Goal: Task Accomplishment & Management: Use online tool/utility

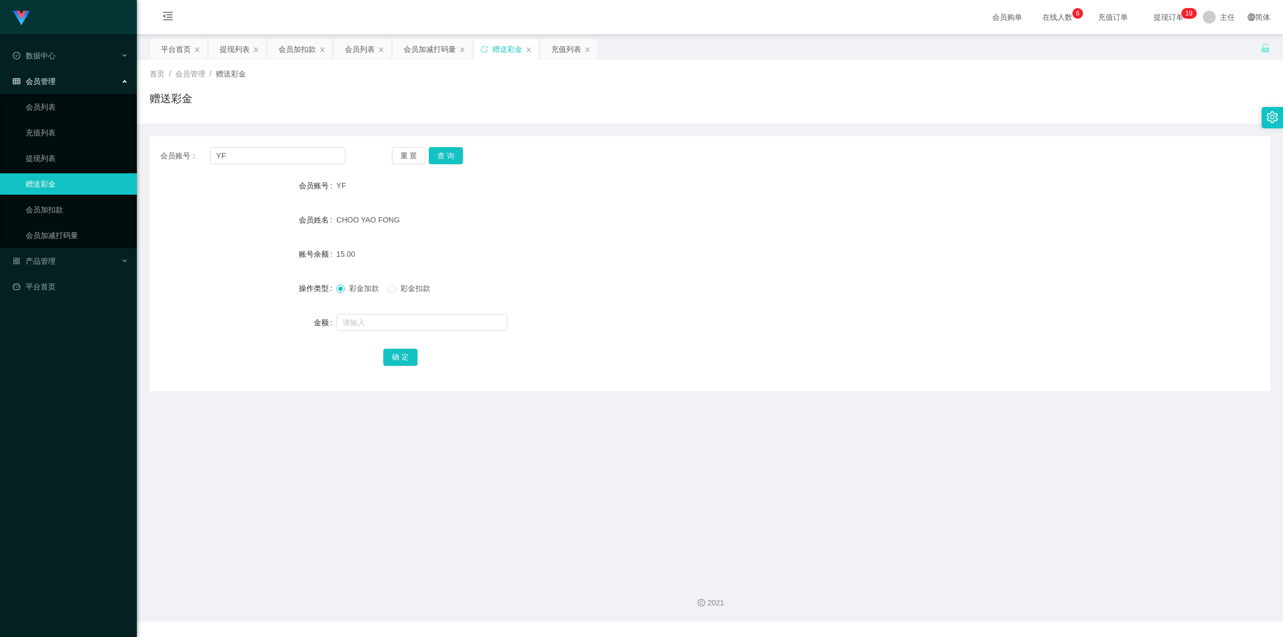
click at [596, 251] on div "会员账号： YF 重 置 查 询 会员账号 YF 会员姓名 [PERSON_NAME] 账号余额 15.00 操作类型 彩金加款 彩金扣款 金额 确 定" at bounding box center [710, 263] width 1121 height 254
click at [237, 51] on div "提现列表" at bounding box center [235, 49] width 30 height 20
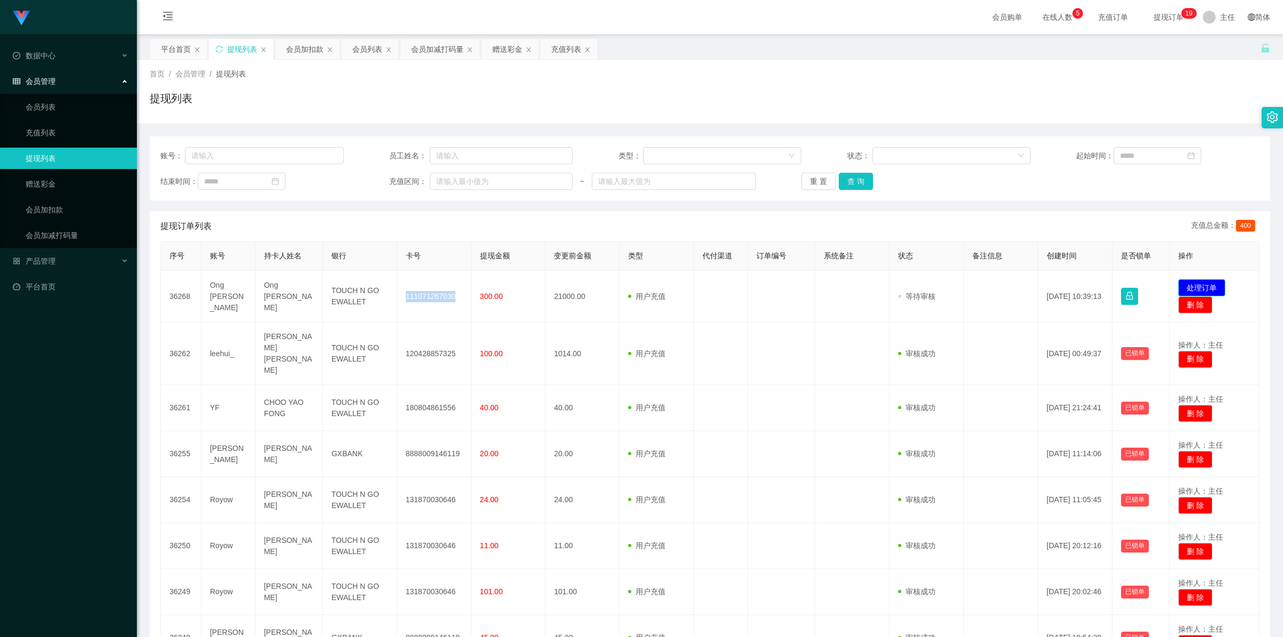
click at [1198, 287] on button "处理订单" at bounding box center [1201, 287] width 47 height 17
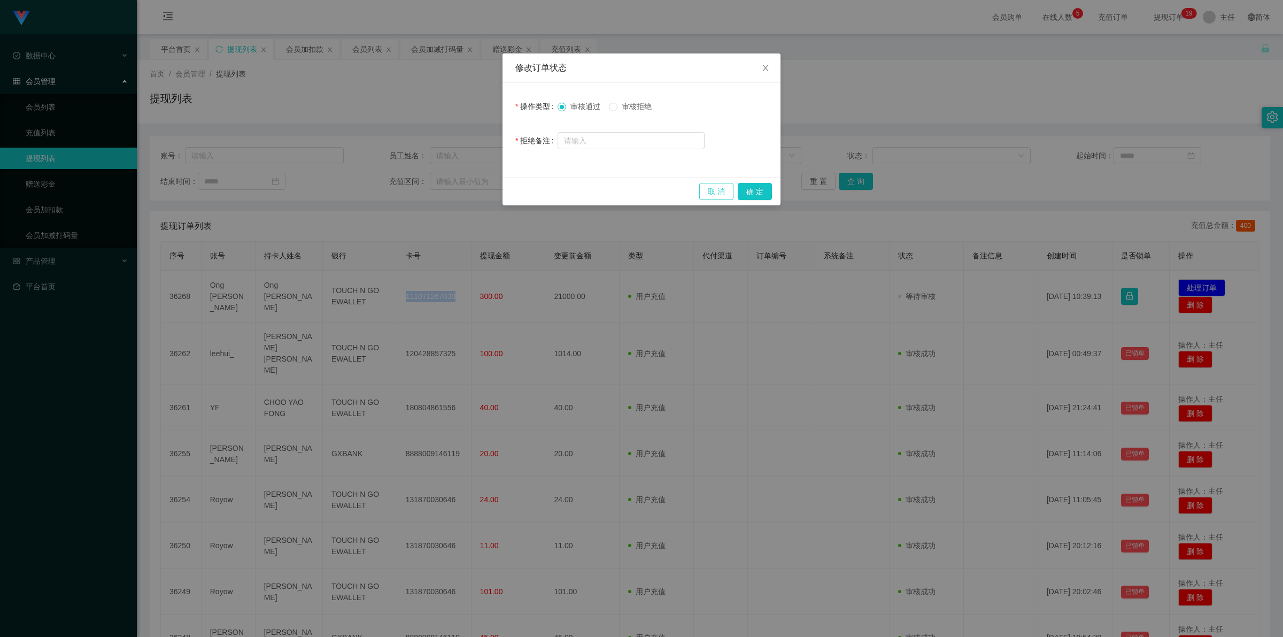
click at [715, 188] on button "取 消" at bounding box center [716, 191] width 34 height 17
